Goal: Information Seeking & Learning: Obtain resource

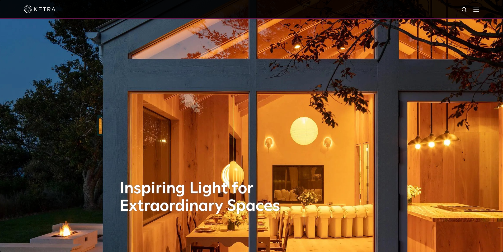
click at [479, 7] on img at bounding box center [476, 9] width 6 height 5
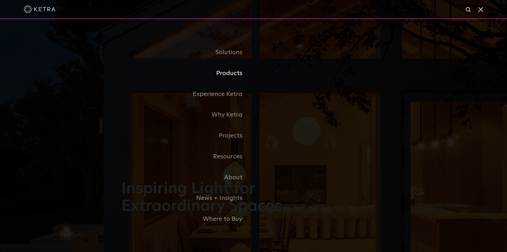
click at [234, 76] on link "Products" at bounding box center [187, 73] width 132 height 21
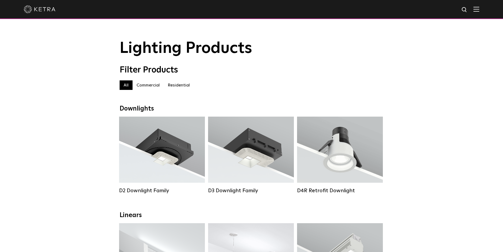
click at [479, 11] on img at bounding box center [476, 9] width 6 height 5
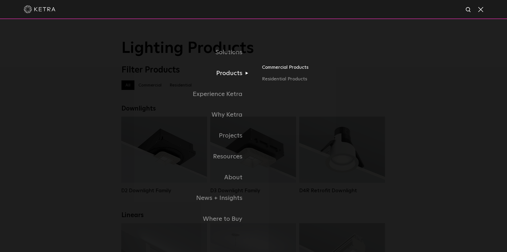
click at [276, 67] on link "Commercial Products" at bounding box center [324, 70] width 124 height 12
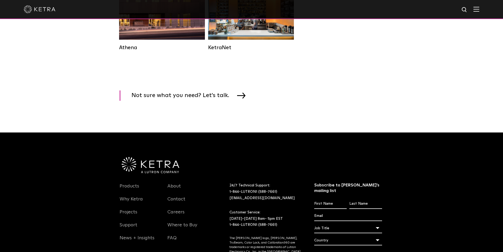
scroll to position [686, 0]
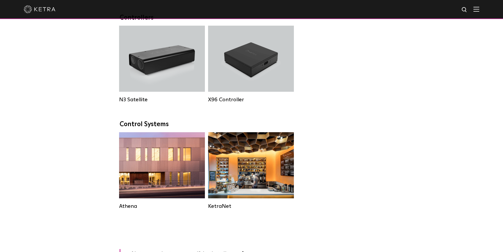
click at [479, 9] on img at bounding box center [476, 9] width 6 height 5
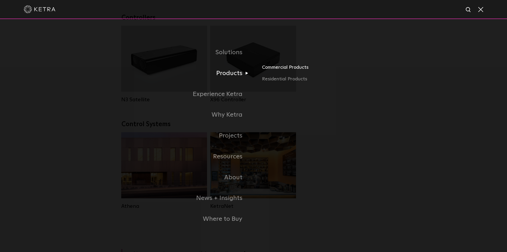
click at [275, 69] on link "Commercial Products" at bounding box center [324, 70] width 124 height 12
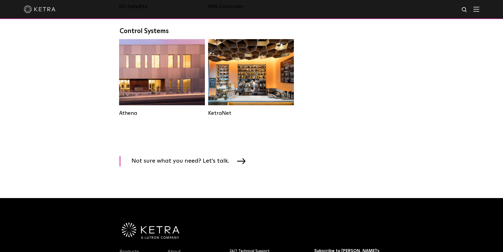
scroll to position [713, 0]
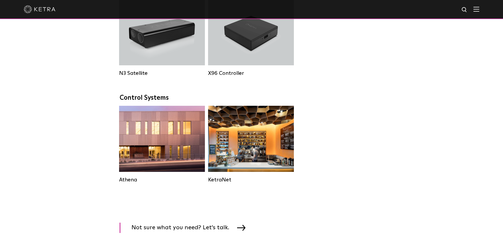
click at [479, 10] on img at bounding box center [476, 9] width 6 height 5
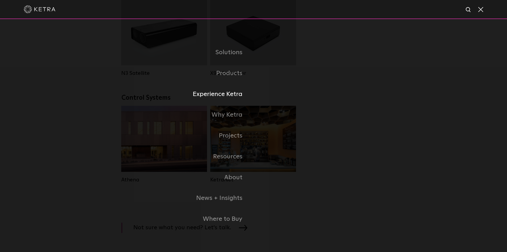
click at [230, 96] on link "Experience Ketra" at bounding box center [187, 94] width 132 height 21
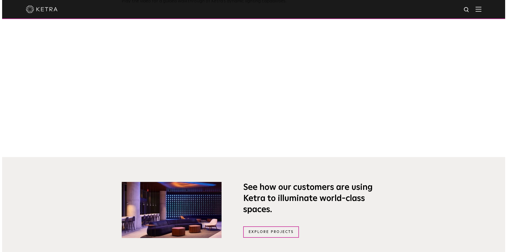
scroll to position [422, 0]
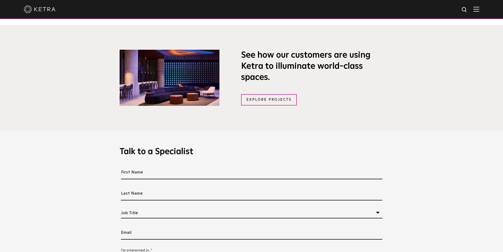
click at [479, 10] on img at bounding box center [476, 9] width 6 height 5
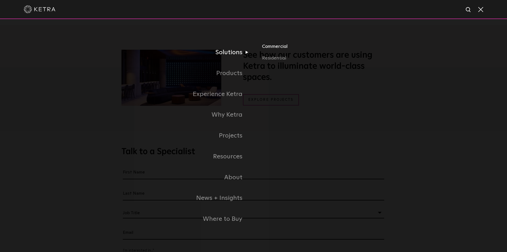
click at [274, 47] on link "Commercial" at bounding box center [324, 49] width 124 height 12
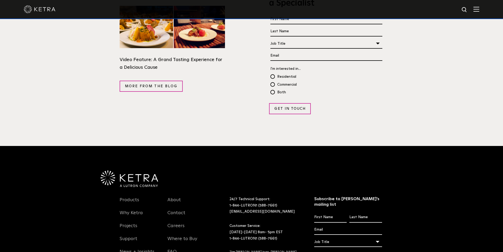
scroll to position [1030, 0]
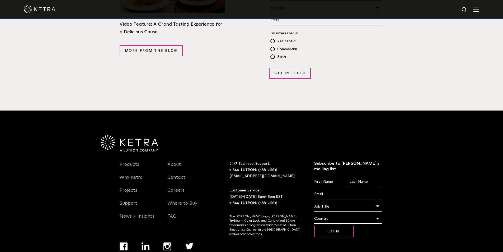
click at [479, 9] on img at bounding box center [476, 9] width 6 height 5
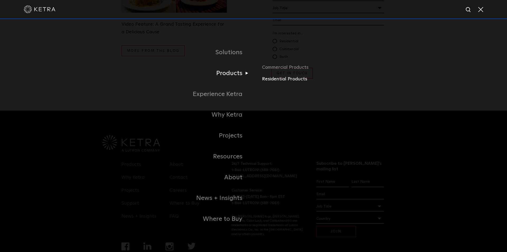
click at [276, 81] on link "Residential Products" at bounding box center [324, 79] width 124 height 8
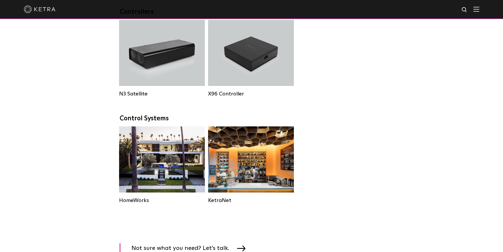
scroll to position [502, 0]
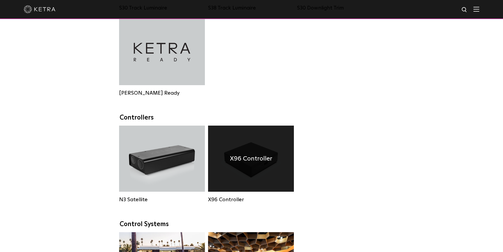
click at [252, 155] on div "X96 Controller" at bounding box center [251, 158] width 86 height 66
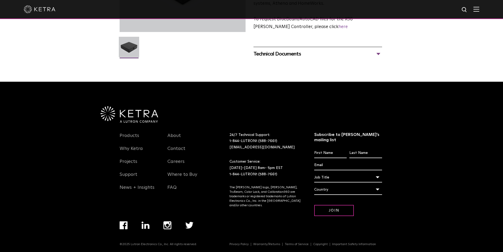
scroll to position [133, 0]
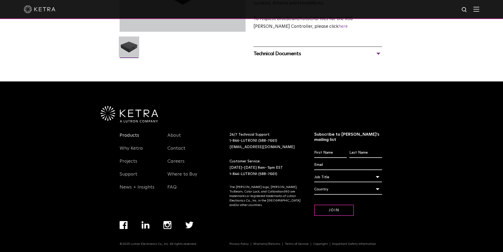
click at [128, 135] on link "Products" at bounding box center [130, 138] width 20 height 12
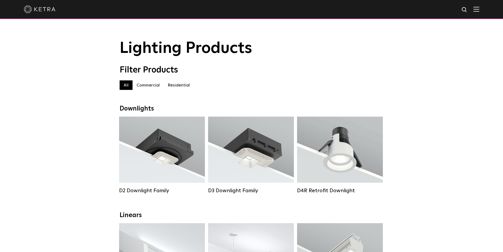
click at [147, 88] on label "Commercial" at bounding box center [148, 85] width 31 height 10
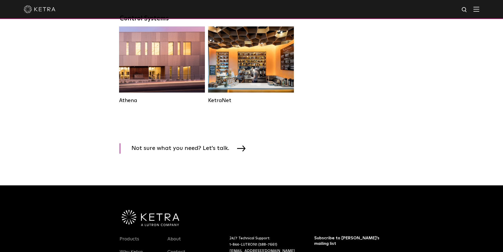
scroll to position [904, 0]
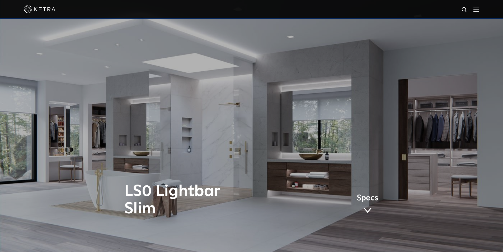
click at [479, 12] on div at bounding box center [251, 9] width 455 height 18
click at [479, 9] on img at bounding box center [476, 9] width 6 height 5
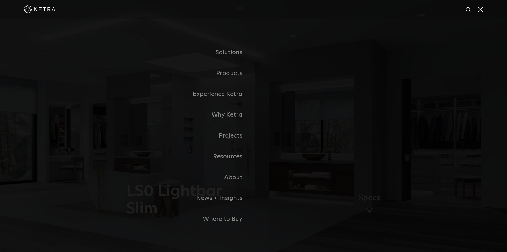
click at [275, 11] on div at bounding box center [253, 9] width 459 height 18
click at [503, 230] on div "Solutions Commercial Residential Products Commercial Products Residential Produ…" at bounding box center [253, 135] width 507 height 233
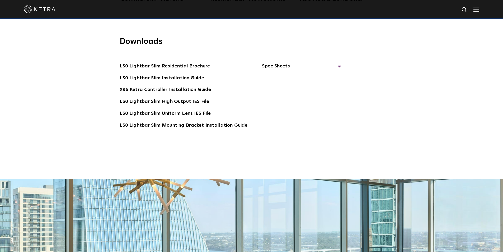
scroll to position [1056, 0]
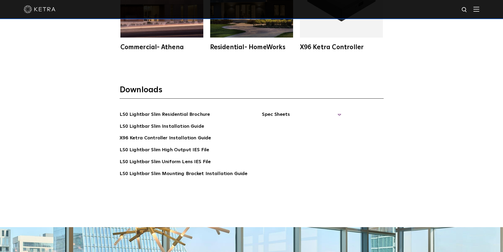
click at [290, 117] on span "Spec Sheets" at bounding box center [301, 117] width 79 height 12
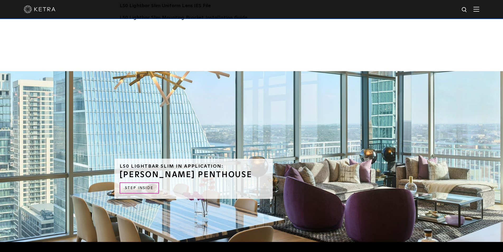
scroll to position [1370, 0]
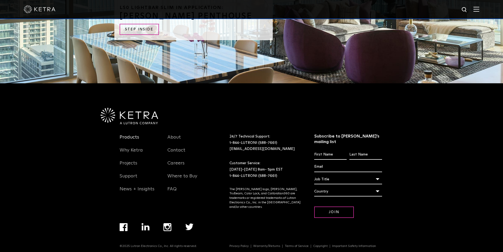
click at [125, 135] on link "Products" at bounding box center [130, 140] width 20 height 12
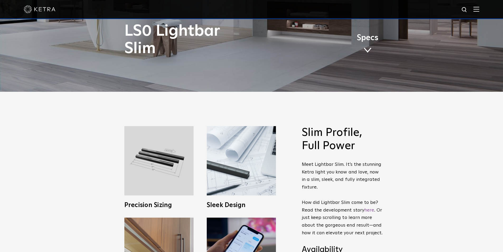
scroll to position [158, 0]
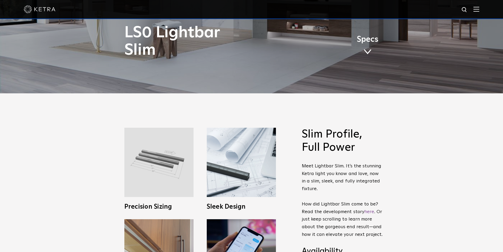
click at [161, 182] on img at bounding box center [158, 162] width 69 height 69
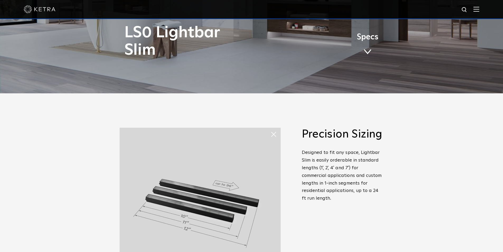
click at [363, 51] on link "Specs" at bounding box center [368, 46] width 22 height 21
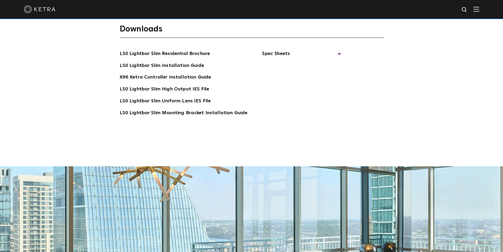
scroll to position [1123, 0]
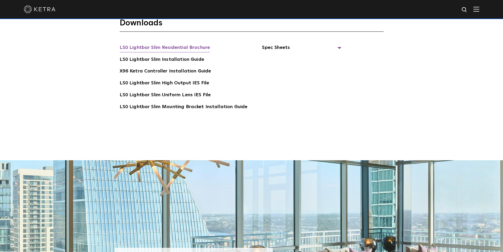
click at [179, 48] on link "LS0 Lightbar Slim Residential Brochure" at bounding box center [165, 48] width 91 height 8
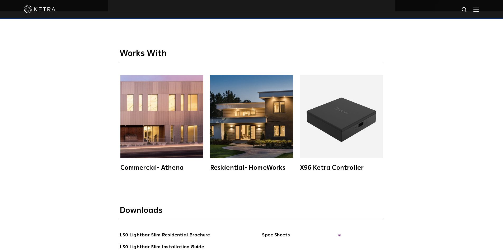
scroll to position [1003, 0]
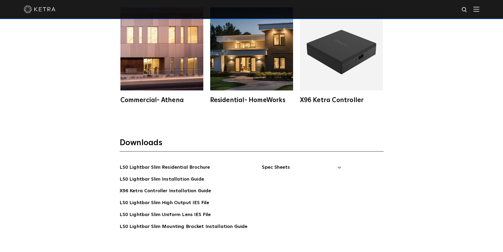
click at [285, 168] on span "Spec Sheets" at bounding box center [301, 169] width 79 height 12
click at [295, 177] on link "LS0 Lightbar Slim Spec Sheet" at bounding box center [302, 179] width 68 height 8
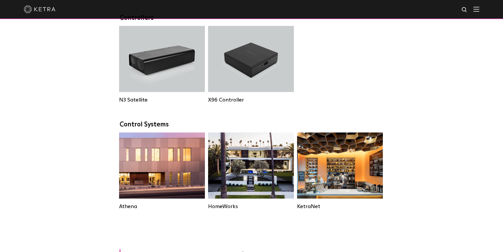
scroll to position [686, 0]
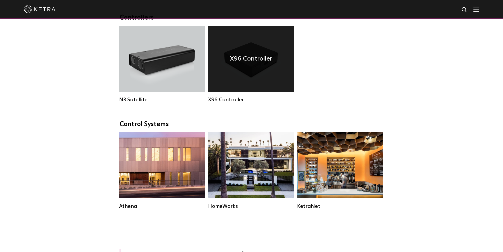
click at [260, 87] on div "X96 Controller" at bounding box center [251, 59] width 86 height 66
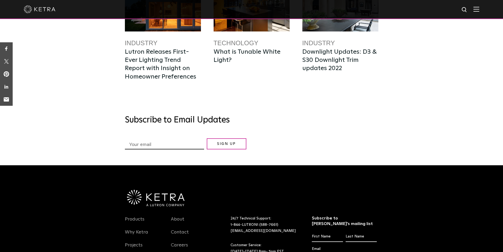
scroll to position [1111, 0]
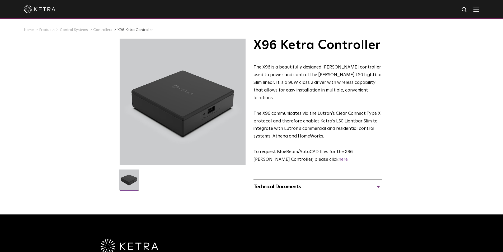
scroll to position [132, 0]
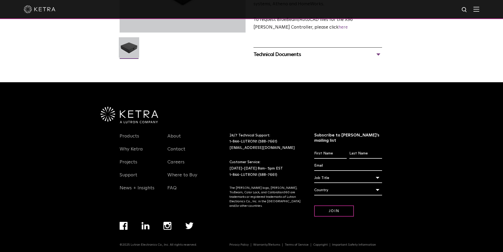
click at [298, 50] on div "Technical Documents" at bounding box center [317, 54] width 129 height 8
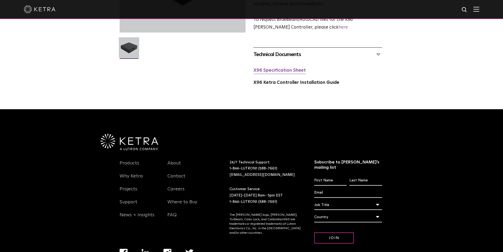
click at [281, 68] on link "X96 Specification Sheet" at bounding box center [279, 70] width 52 height 4
